Goal: Find specific page/section: Find specific page/section

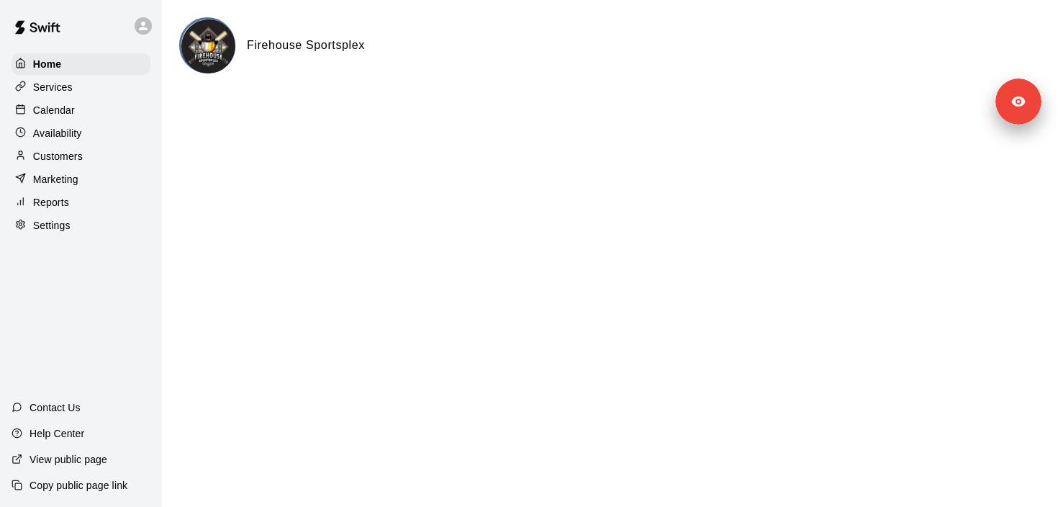
click at [57, 160] on p "Customers" at bounding box center [58, 156] width 50 height 14
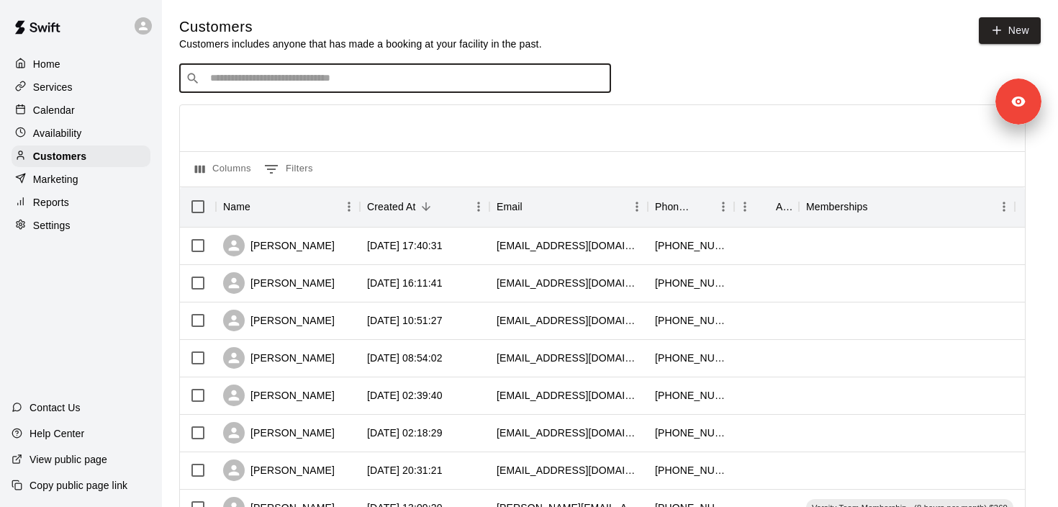
click at [272, 71] on input "Search customers by name or email" at bounding box center [405, 78] width 399 height 14
type input "***"
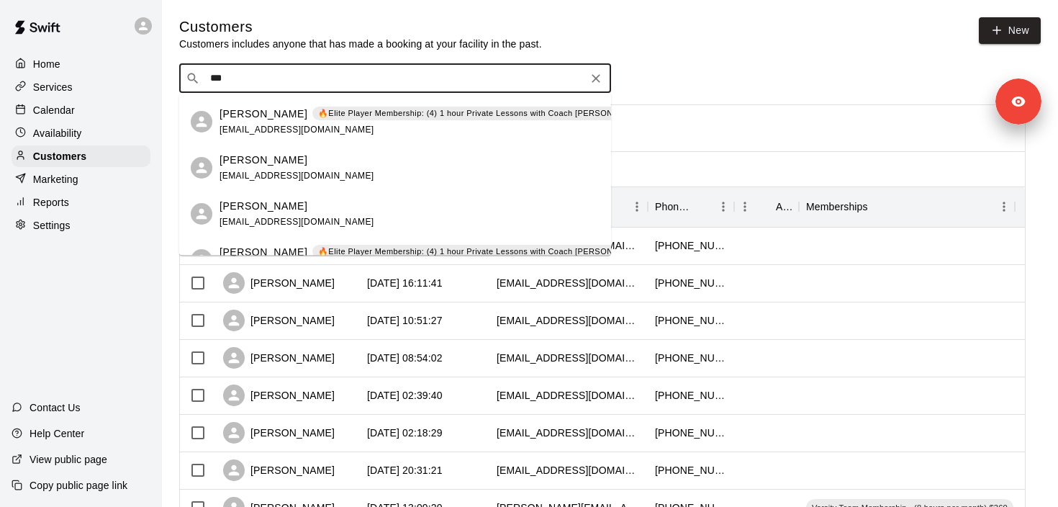
scroll to position [138, 0]
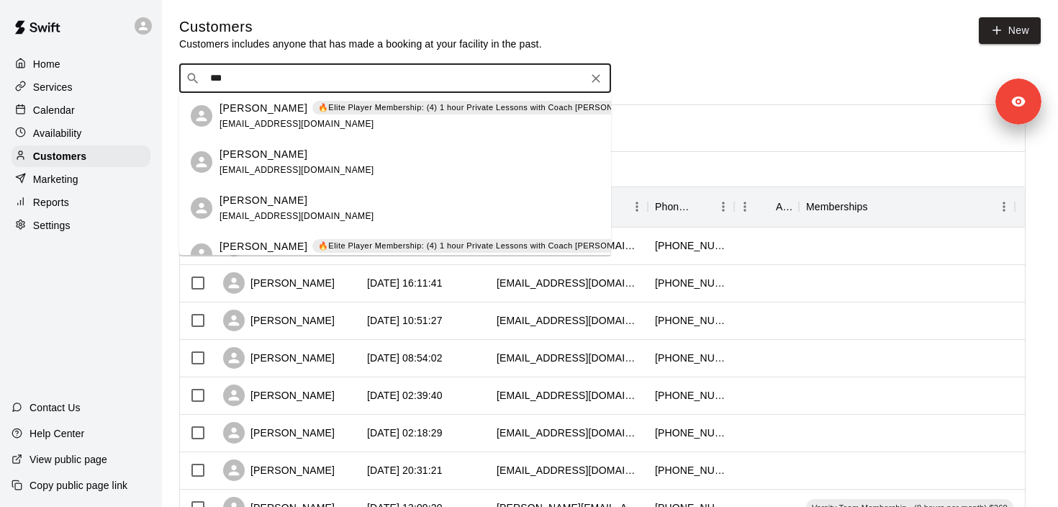
click at [240, 245] on p "[PERSON_NAME]" at bounding box center [264, 246] width 88 height 15
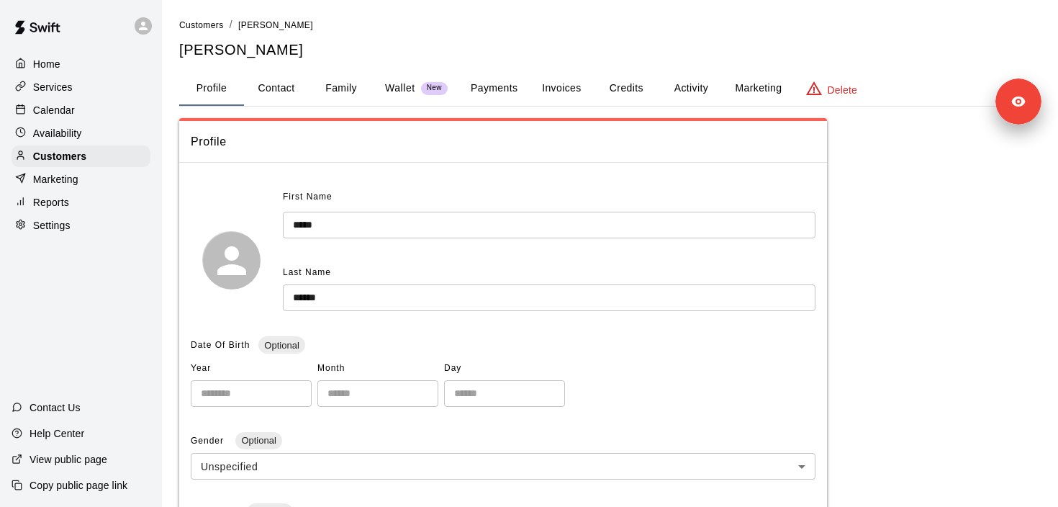
drag, startPoint x: 565, startPoint y: 161, endPoint x: 571, endPoint y: 139, distance: 23.0
click at [675, 89] on button "Activity" at bounding box center [691, 88] width 65 height 35
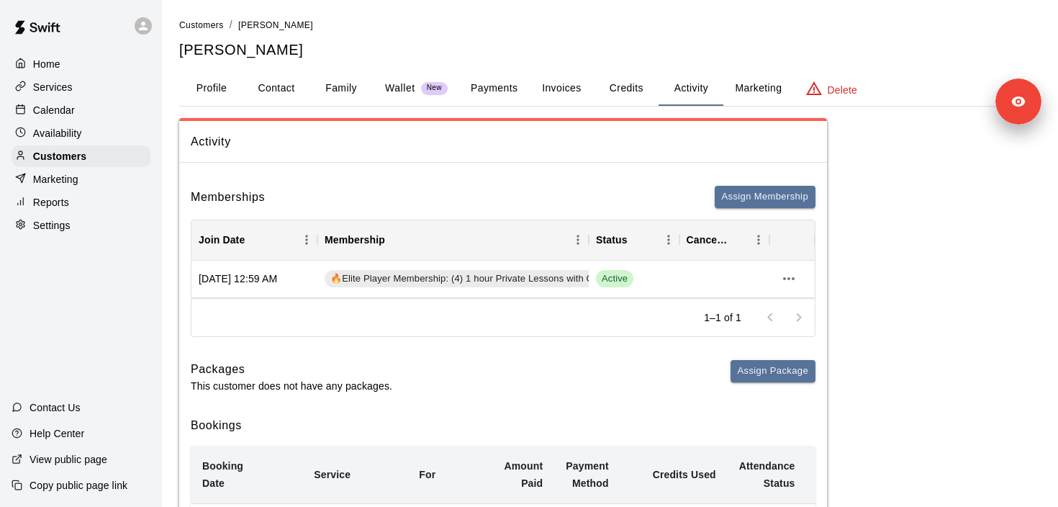
click at [616, 86] on button "Credits" at bounding box center [626, 88] width 65 height 35
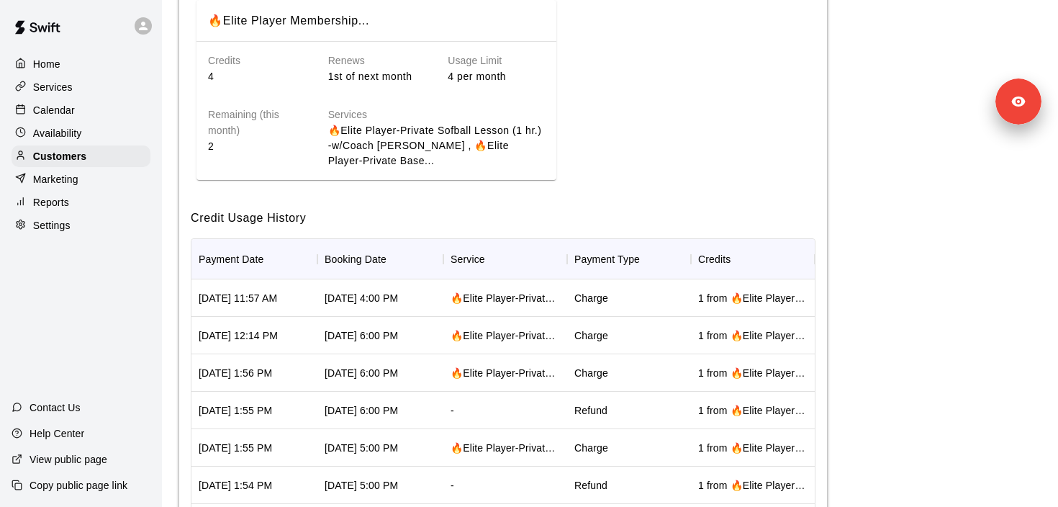
scroll to position [310, 0]
